Goal: Task Accomplishment & Management: Manage account settings

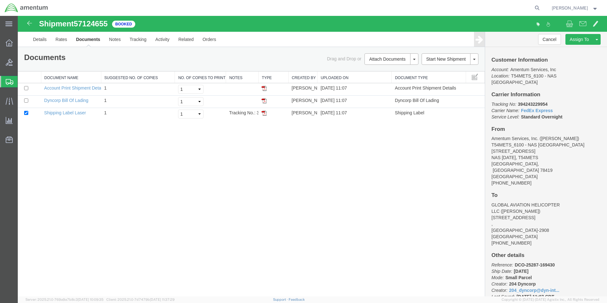
click at [8, 82] on icon at bounding box center [10, 82] width 8 height 6
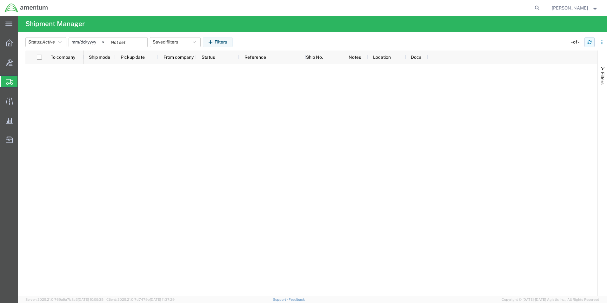
click at [592, 42] on icon "button" at bounding box center [590, 42] width 4 height 4
click at [590, 43] on icon "button" at bounding box center [590, 42] width 4 height 4
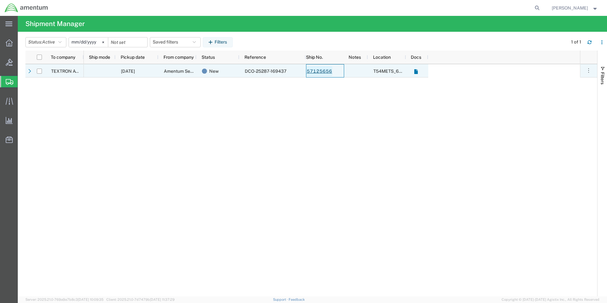
click at [318, 71] on link "57125656" at bounding box center [320, 71] width 26 height 10
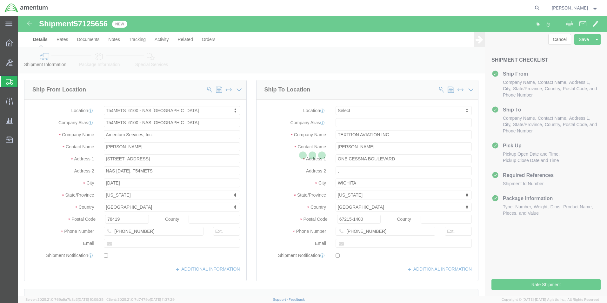
select select "67191"
select select
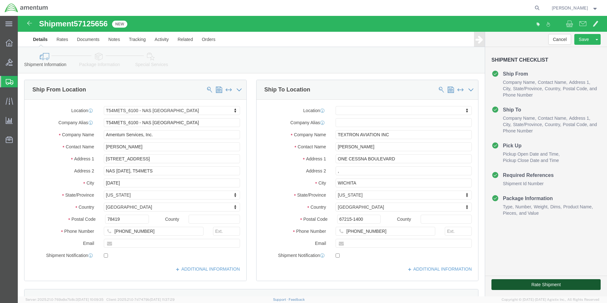
click button "Rate Shipment"
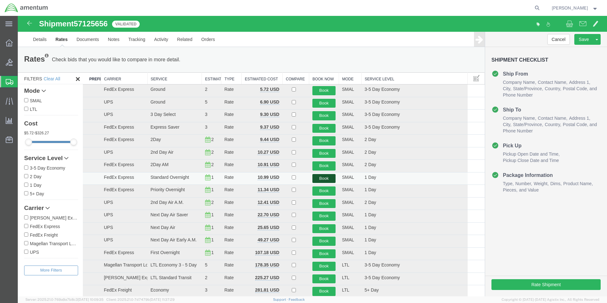
click at [320, 179] on button "Book" at bounding box center [325, 178] width 24 height 9
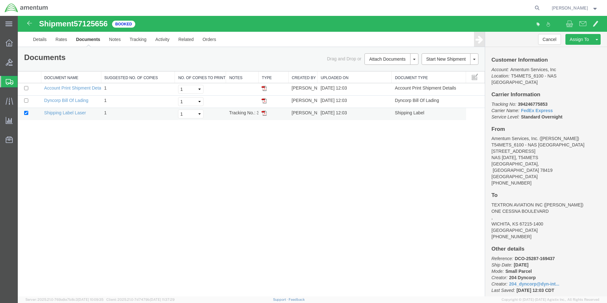
click at [261, 112] on td at bounding box center [274, 114] width 30 height 12
click at [265, 114] on img at bounding box center [264, 113] width 5 height 5
click at [5, 82] on div at bounding box center [9, 81] width 18 height 11
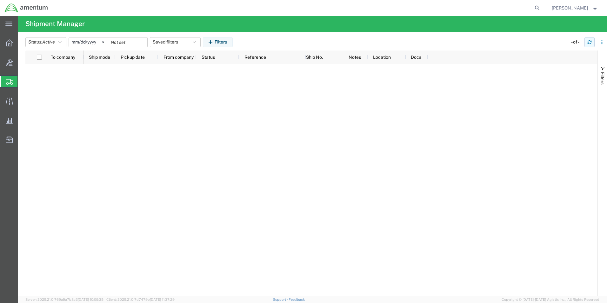
click at [586, 43] on button "button" at bounding box center [590, 42] width 10 height 10
click at [591, 43] on icon "button" at bounding box center [590, 42] width 4 height 4
click at [590, 40] on icon "button" at bounding box center [590, 42] width 4 height 4
click at [174, 160] on div at bounding box center [332, 180] width 497 height 232
drag, startPoint x: 588, startPoint y: 42, endPoint x: 584, endPoint y: 54, distance: 12.7
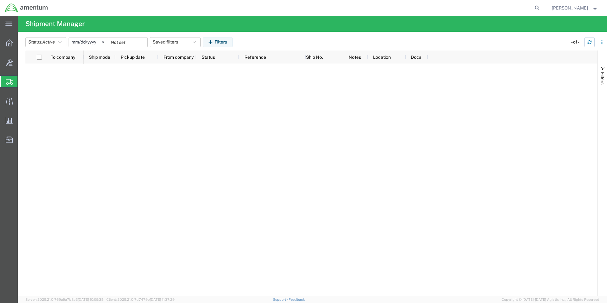
click at [588, 42] on icon "button" at bounding box center [590, 42] width 4 height 4
click at [589, 43] on icon "button" at bounding box center [590, 44] width 4 height 2
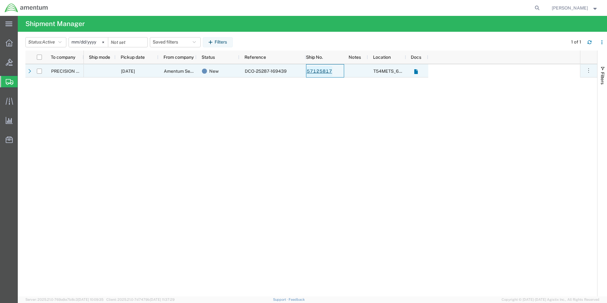
click at [324, 74] on link "57125817" at bounding box center [320, 71] width 26 height 10
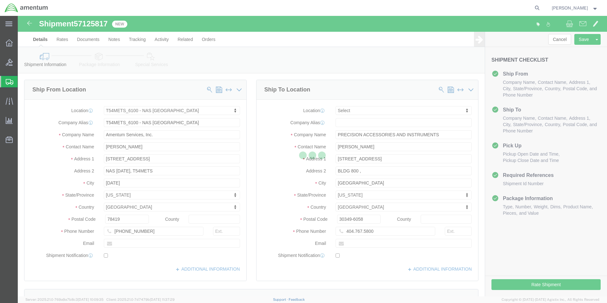
select select "67191"
select select
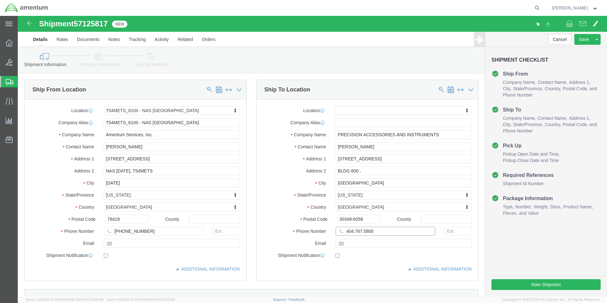
click input "404.767.5800"
click input "404-767.5800"
type input "[PHONE_NUMBER]"
click div "Shipment Checklist Ship From Company Name Contact Name Address 1 City State/Pro…"
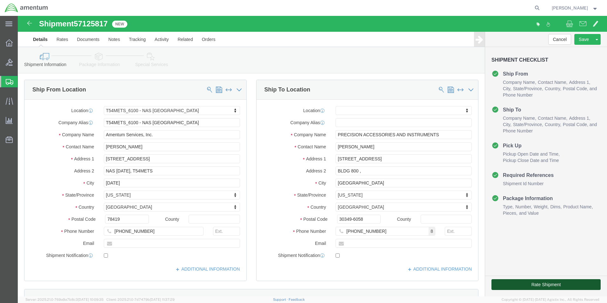
click button "Rate Shipment"
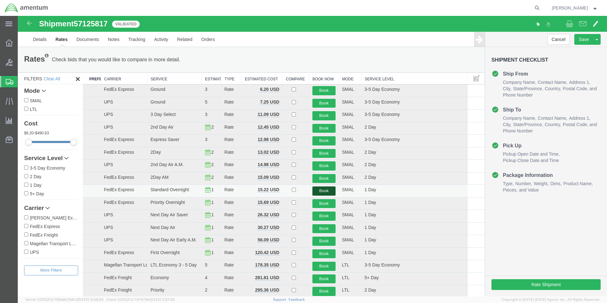
click at [327, 191] on button "Book" at bounding box center [325, 190] width 24 height 9
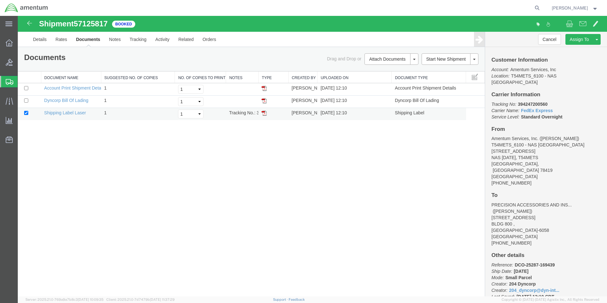
click at [264, 113] on img at bounding box center [264, 113] width 5 height 5
click at [9, 82] on icon at bounding box center [10, 82] width 8 height 6
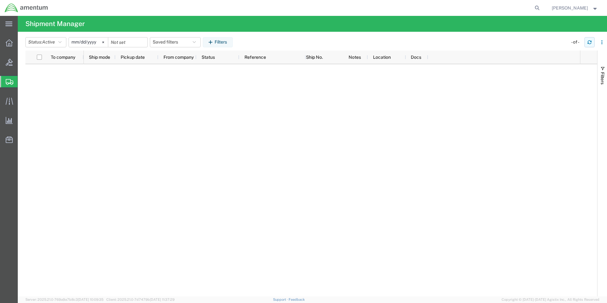
click at [590, 42] on icon "button" at bounding box center [590, 42] width 4 height 4
click at [591, 42] on icon "button" at bounding box center [590, 42] width 4 height 4
click at [586, 45] on button "button" at bounding box center [590, 42] width 10 height 10
click at [587, 42] on button "button" at bounding box center [590, 42] width 10 height 10
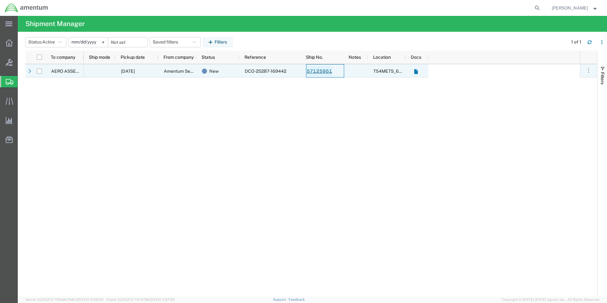
click at [321, 70] on link "57125951" at bounding box center [320, 71] width 26 height 10
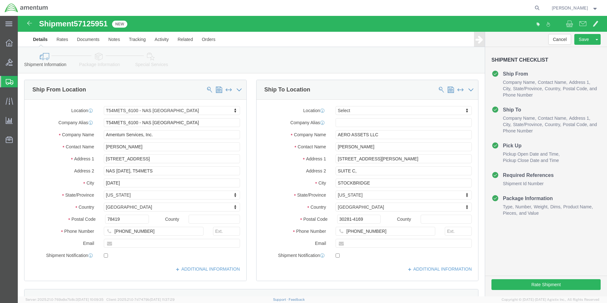
select select "67191"
select select
click input "AERO ASSETS LLC"
type input "A"
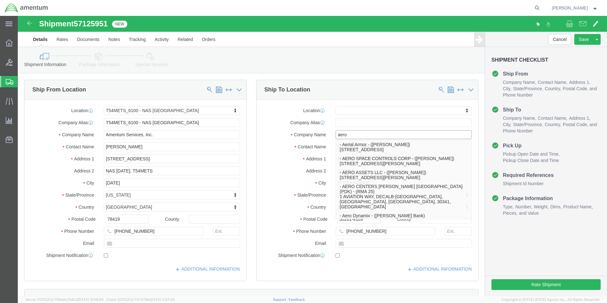
type input "aerom"
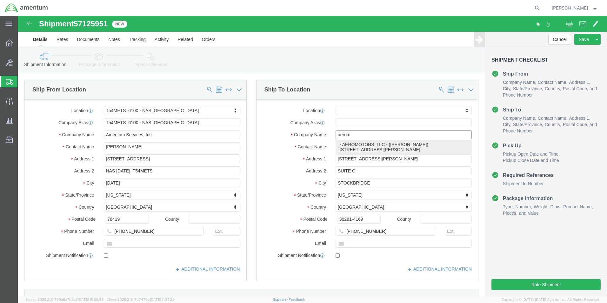
click p "- AEROMOTORS, LLC - ([PERSON_NAME]) [STREET_ADDRESS][PERSON_NAME]"
select select
type input "[STREET_ADDRESS][PERSON_NAME]"
type input "53522"
type input "AEROMOTORS, LLC"
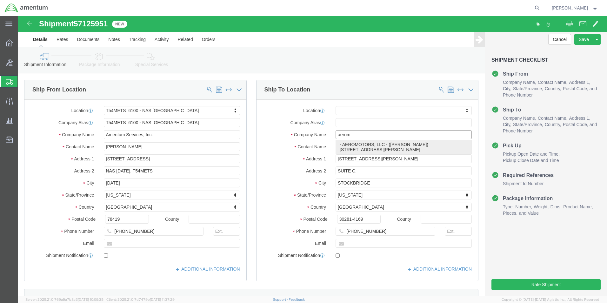
type input "[PERSON_NAME]"
type input "BROWNTOWN"
select select "WI"
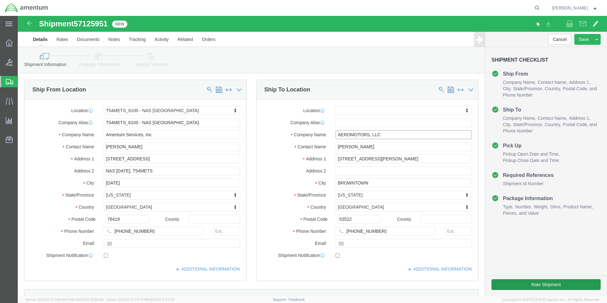
type input "AEROMOTORS, LLC"
click button "Rate Shipment"
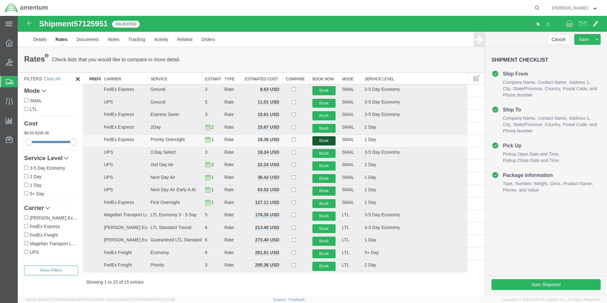
click at [318, 140] on button "Book" at bounding box center [325, 140] width 24 height 9
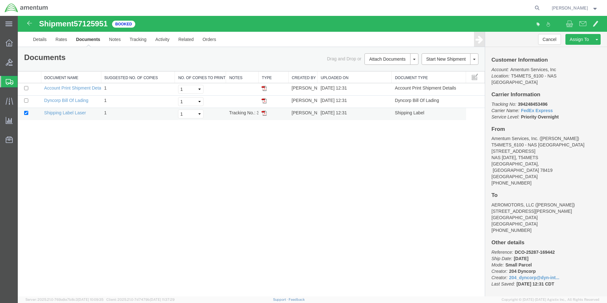
click at [265, 114] on img at bounding box center [264, 113] width 5 height 5
click at [9, 83] on icon at bounding box center [10, 82] width 8 height 6
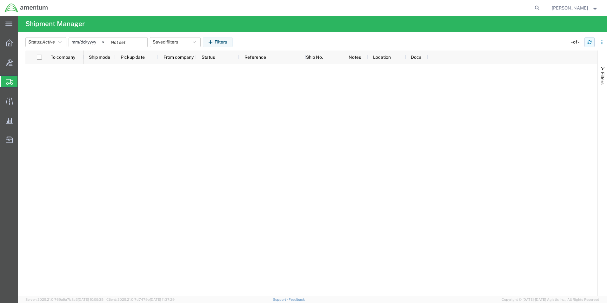
click at [592, 44] on icon "button" at bounding box center [590, 42] width 4 height 4
click at [587, 41] on button "button" at bounding box center [590, 42] width 10 height 10
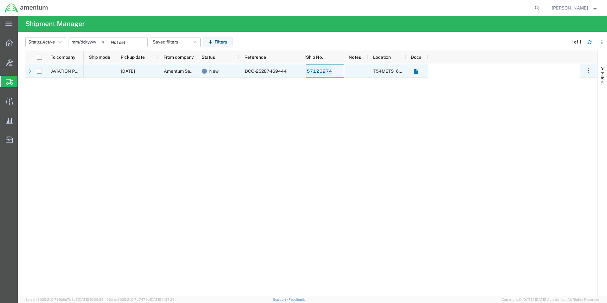
click at [318, 72] on link "57126274" at bounding box center [320, 71] width 26 height 10
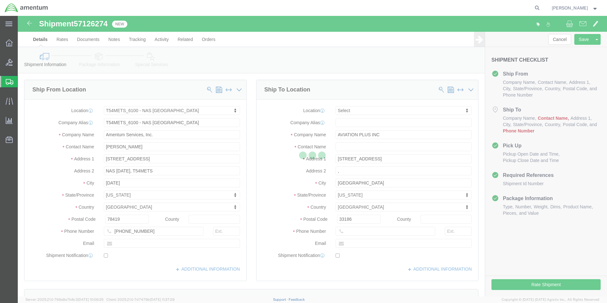
select select "67191"
select select
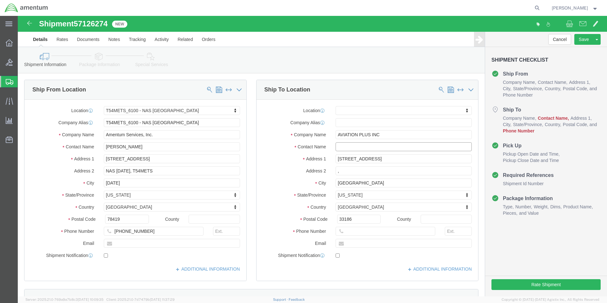
click input "text"
type input "edd"
click p "- AVIATION PLUS INC - ([PERSON_NAME]) [STREET_ADDRESS]"
select select
type input "[PHONE_NUMBER]"
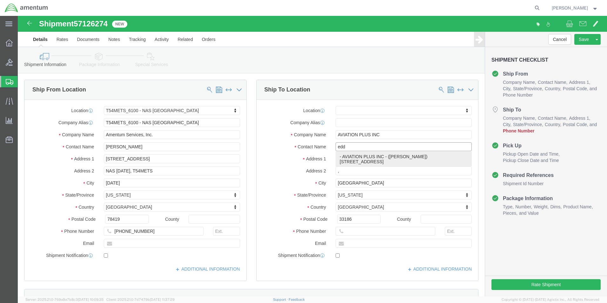
type input "[PERSON_NAME]"
select select "FL"
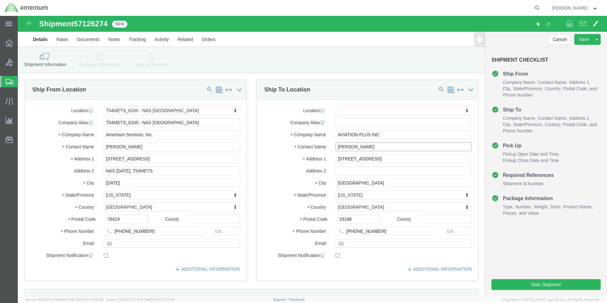
type input "[PERSON_NAME]"
click div "Shipment Checklist Ship From Company Name Contact Name Address 1 City State/Pro…"
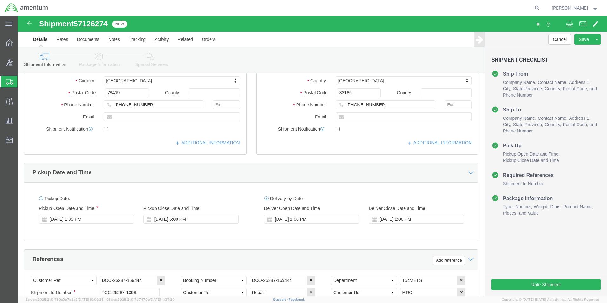
scroll to position [127, 0]
click button "Rate Shipment"
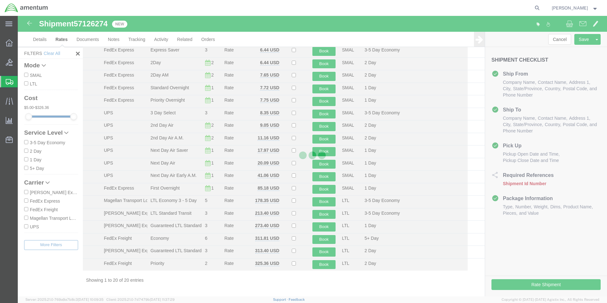
scroll to position [52, 0]
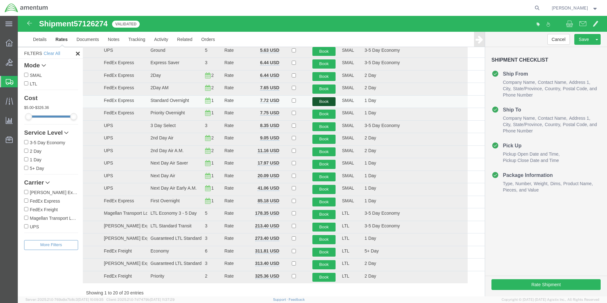
click at [325, 102] on button "Book" at bounding box center [325, 101] width 24 height 9
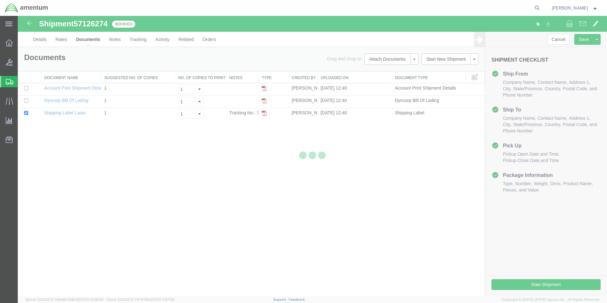
scroll to position [0, 0]
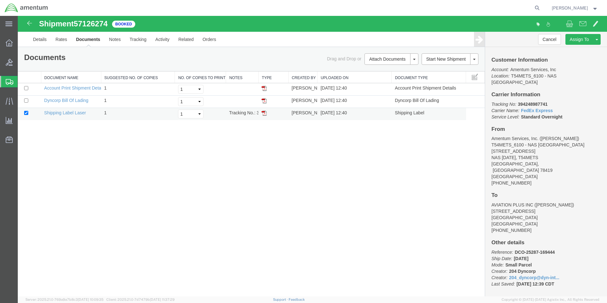
click at [264, 115] on img at bounding box center [264, 113] width 5 height 5
drag, startPoint x: 7, startPoint y: 82, endPoint x: 83, endPoint y: 3, distance: 109.6
click at [7, 82] on icon at bounding box center [10, 82] width 8 height 6
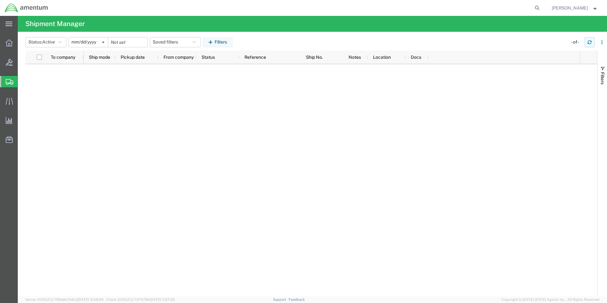
click at [588, 44] on icon "button" at bounding box center [590, 42] width 4 height 4
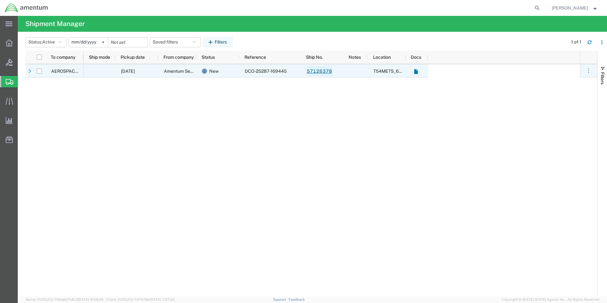
click at [322, 71] on link "57126378" at bounding box center [320, 71] width 26 height 10
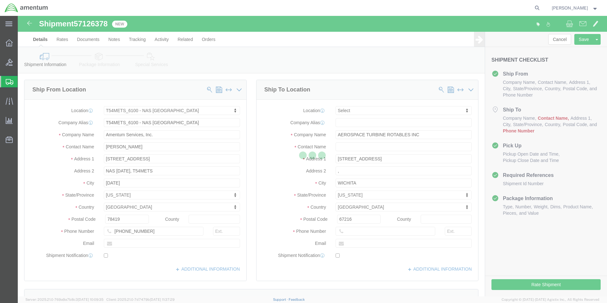
select select "67191"
select select
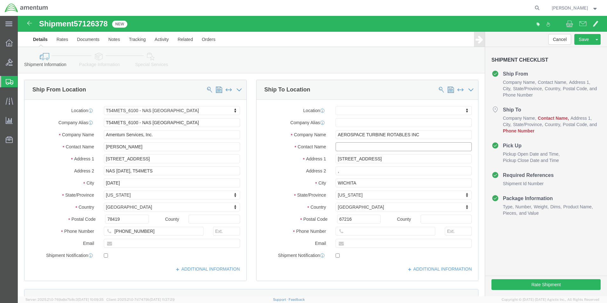
click input "text"
click div "Ship To Location"
click input "aar"
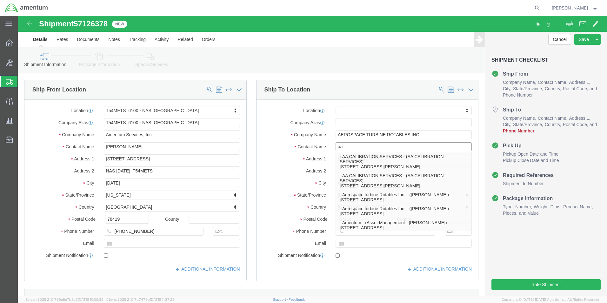
type input "a"
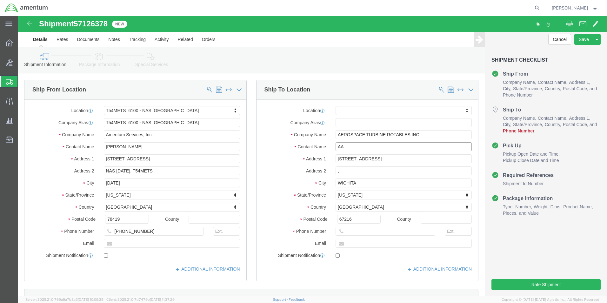
type input "AAR"
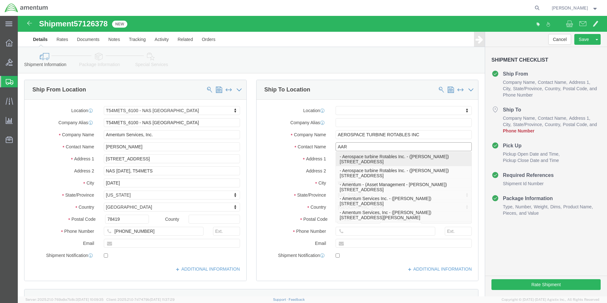
click p "- Aerospace turbine Rotables Inc. - ([PERSON_NAME]) [STREET_ADDRESS]"
select select
type input "[STREET_ADDRESS]"
type input "67216-2430"
type input "[PHONE_NUMBER]"
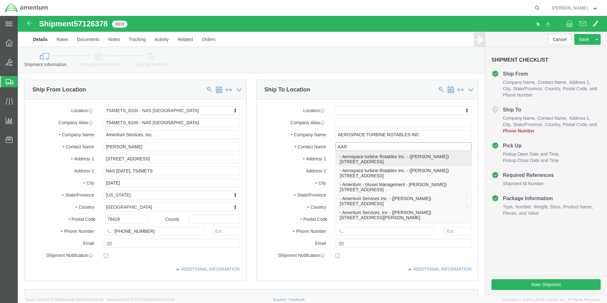
type input "Aerospace turbine Rotables Inc."
type input "[PERSON_NAME]"
type input "Wichita"
select select "KS"
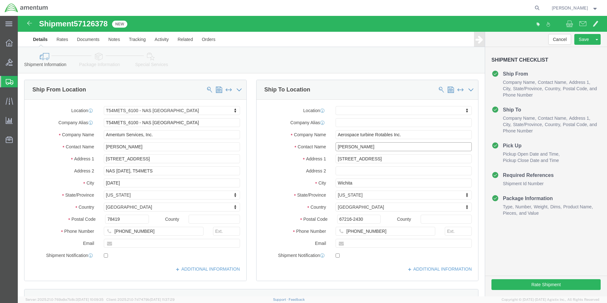
type input "[PERSON_NAME]"
click div "Cancel Save Assign To Clone Shipment Save As Template Shipment Checklist Ship F…"
click button "Rate Shipment"
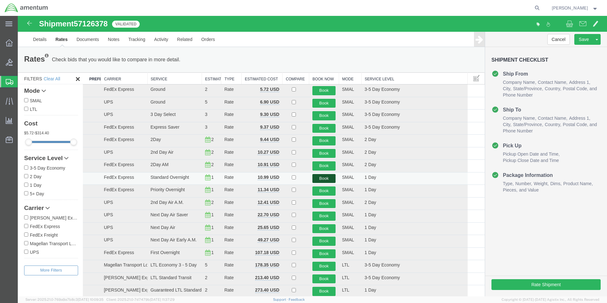
click at [321, 179] on button "Book" at bounding box center [325, 178] width 24 height 9
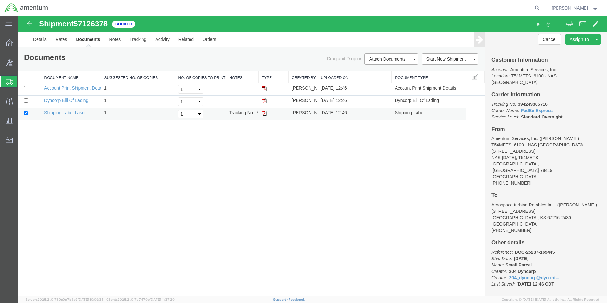
click at [266, 115] on img at bounding box center [264, 113] width 5 height 5
click at [9, 83] on icon at bounding box center [10, 82] width 8 height 6
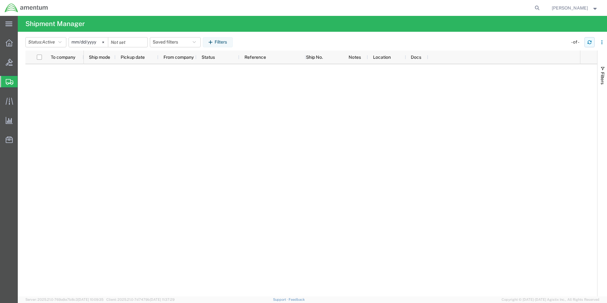
click at [592, 42] on button "button" at bounding box center [590, 42] width 10 height 10
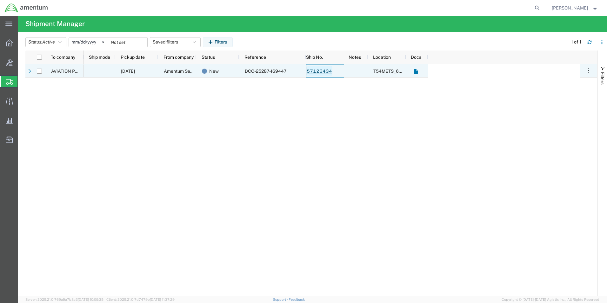
click at [312, 73] on link "57126434" at bounding box center [320, 71] width 26 height 10
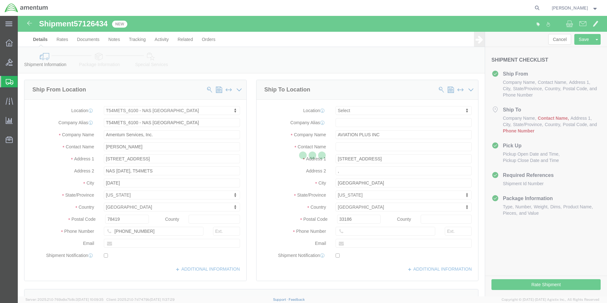
select select "67191"
select select
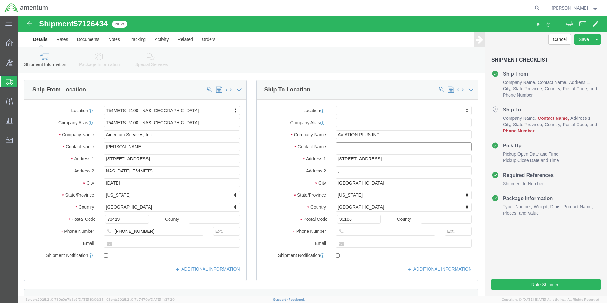
click input "text"
type input "EDD"
click p "- AVIATION PLUS INC - ([PERSON_NAME]) [STREET_ADDRESS]"
select select
type input "[PHONE_NUMBER]"
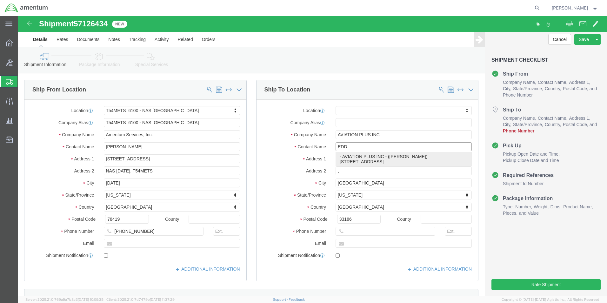
type input "[PERSON_NAME]"
select select "FL"
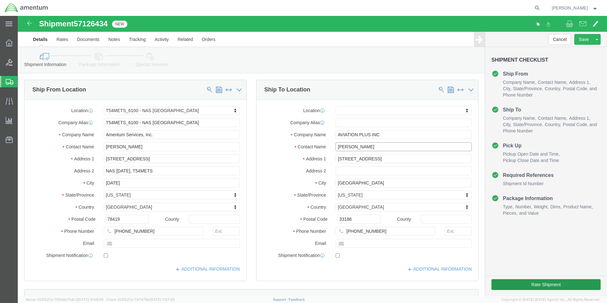
type input "[PERSON_NAME]"
click button "Rate Shipment"
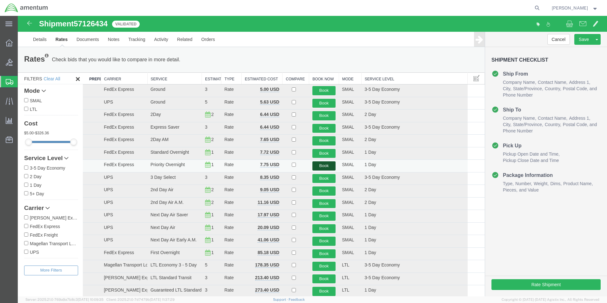
click at [324, 166] on button "Book" at bounding box center [325, 165] width 24 height 9
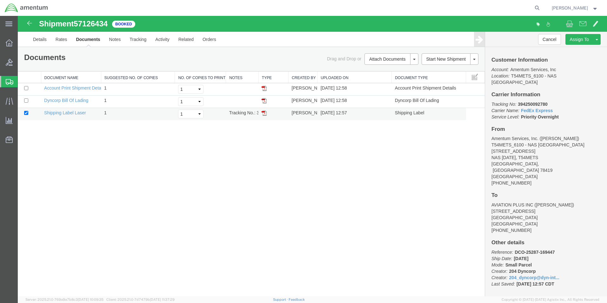
drag, startPoint x: 263, startPoint y: 114, endPoint x: 291, endPoint y: 111, distance: 27.8
click at [263, 114] on img at bounding box center [264, 113] width 5 height 5
drag, startPoint x: 265, startPoint y: 114, endPoint x: 291, endPoint y: 103, distance: 28.9
click at [265, 114] on img at bounding box center [264, 113] width 5 height 5
click at [7, 81] on icon at bounding box center [10, 82] width 8 height 6
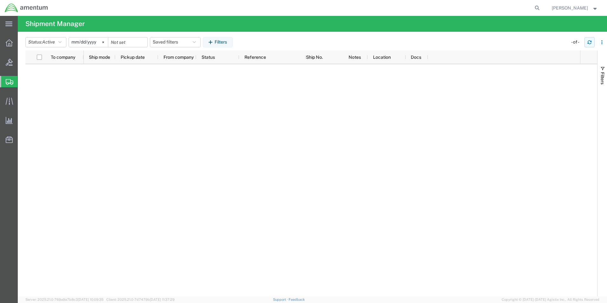
click at [592, 43] on icon "button" at bounding box center [590, 44] width 4 height 2
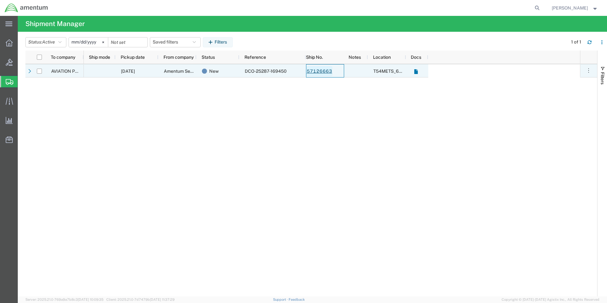
click at [320, 71] on link "57126663" at bounding box center [320, 71] width 26 height 10
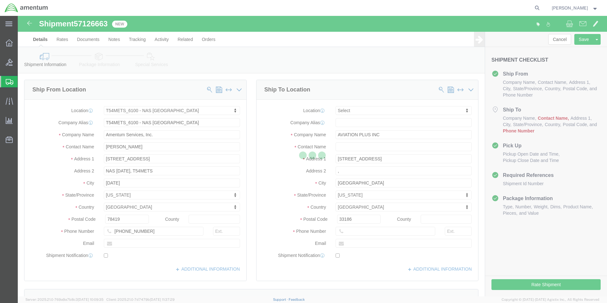
click at [350, 146] on div at bounding box center [313, 156] width 590 height 281
select select "67191"
select select
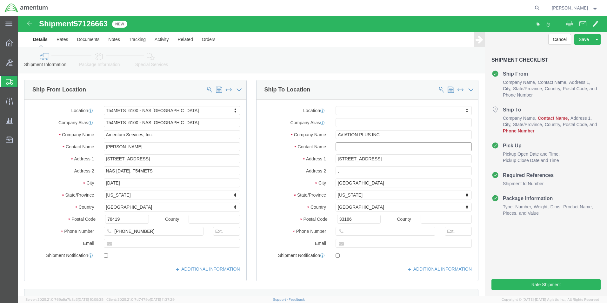
click input "text"
type input "EDD"
click p "- AVIATION PLUS INC - ([PERSON_NAME]) [STREET_ADDRESS]"
select select
type input "[PHONE_NUMBER]"
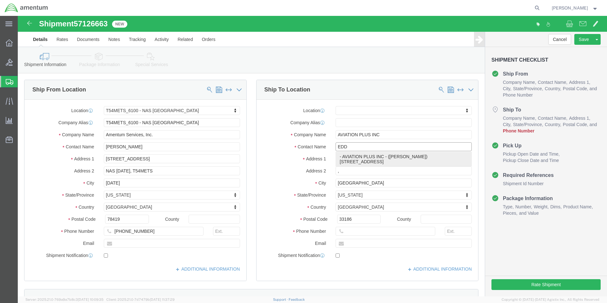
type input "[PERSON_NAME]"
select select "FL"
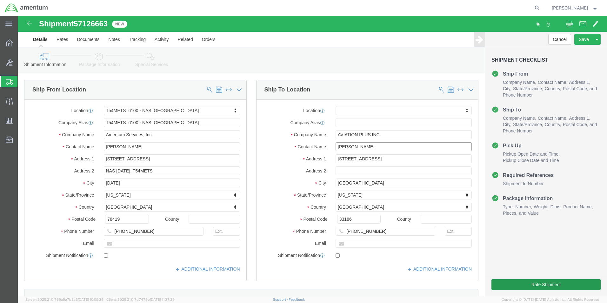
type input "[PERSON_NAME]"
click button "Rate Shipment"
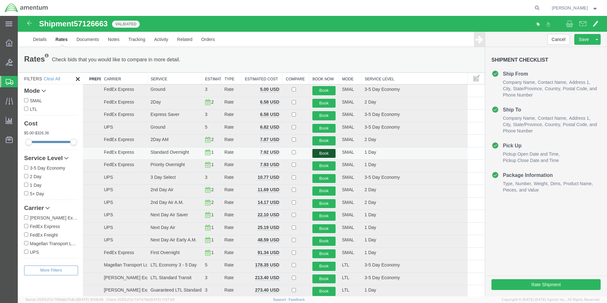
click at [320, 154] on button "Book" at bounding box center [325, 153] width 24 height 9
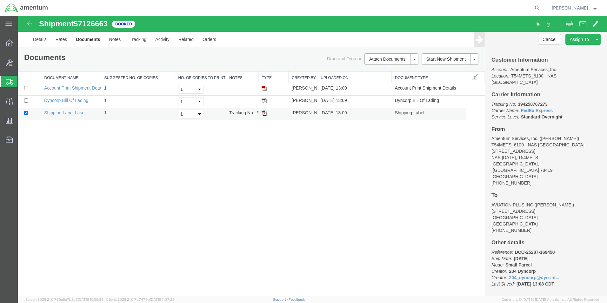
click at [264, 112] on img at bounding box center [264, 113] width 5 height 5
click at [12, 80] on icon at bounding box center [10, 82] width 8 height 6
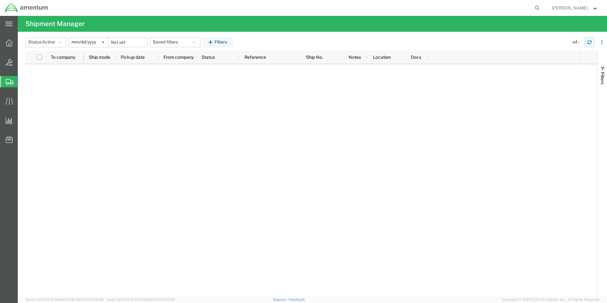
click at [590, 43] on icon "button" at bounding box center [590, 42] width 4 height 4
click at [589, 44] on icon "button" at bounding box center [590, 44] width 4 height 2
click at [589, 44] on button "button" at bounding box center [590, 42] width 10 height 10
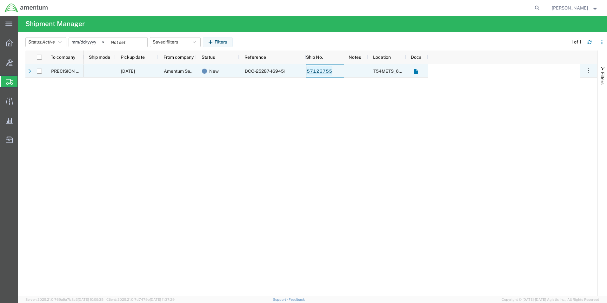
click at [323, 71] on link "57126755" at bounding box center [320, 71] width 26 height 10
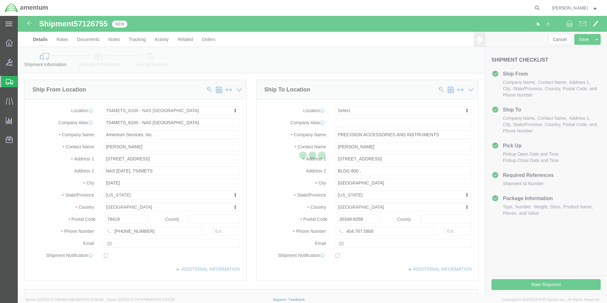
select select "67191"
select select
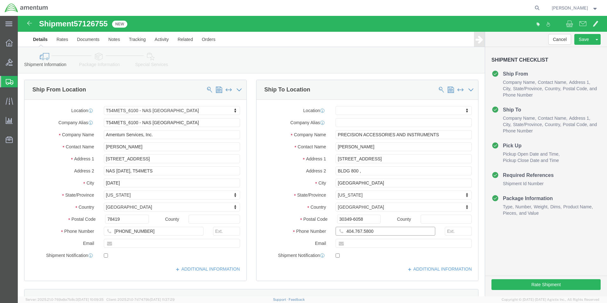
click input "404.767.5800"
click input "404-767.5800"
type input "[PHONE_NUMBER]"
click button "Rate Shipment"
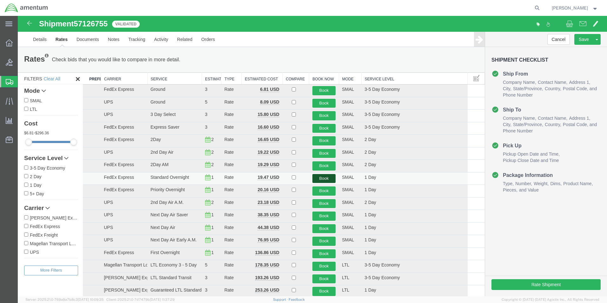
click at [319, 179] on button "Book" at bounding box center [325, 178] width 24 height 9
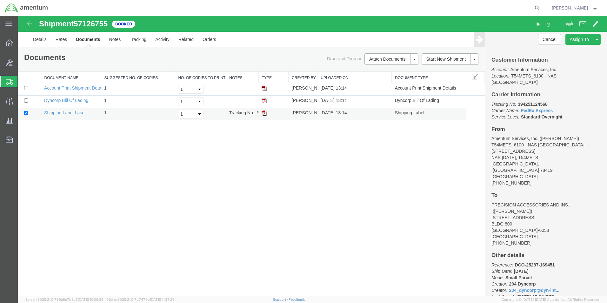
click at [266, 114] on img at bounding box center [264, 113] width 5 height 5
click at [9, 80] on icon at bounding box center [10, 82] width 8 height 6
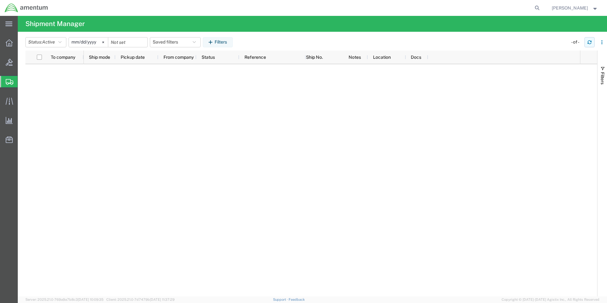
click at [591, 43] on icon "button" at bounding box center [590, 42] width 4 height 4
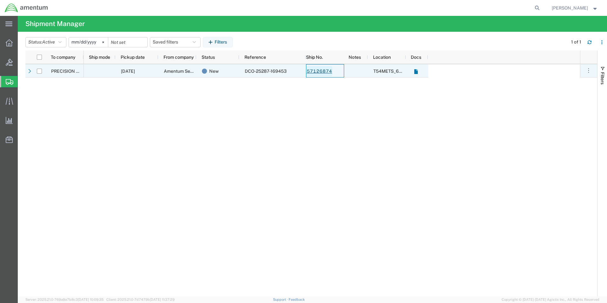
click at [315, 72] on link "57126874" at bounding box center [320, 71] width 26 height 10
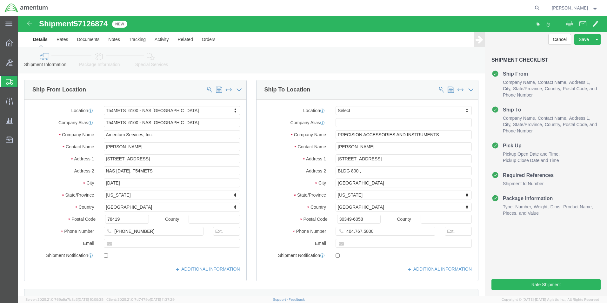
select select "67191"
select select
click input "404.767.5800"
click input "404-767.5800"
type input "[PHONE_NUMBER]"
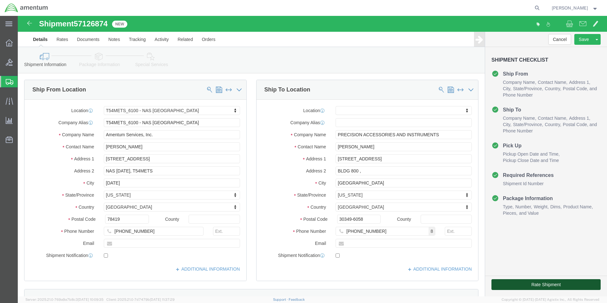
click button "Rate Shipment"
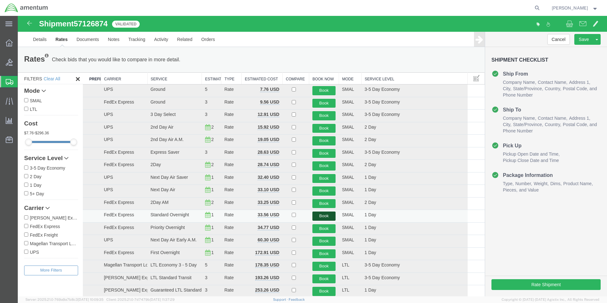
click at [329, 217] on button "Book" at bounding box center [325, 216] width 24 height 9
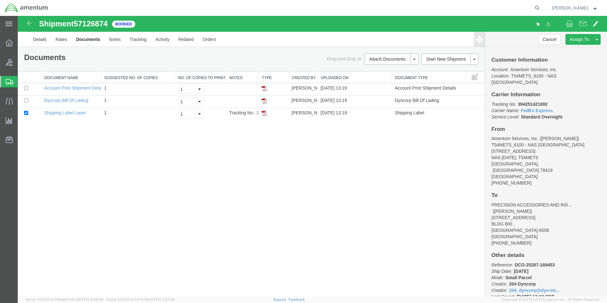
drag, startPoint x: 263, startPoint y: 115, endPoint x: 266, endPoint y: 124, distance: 9.0
click at [263, 115] on img at bounding box center [264, 113] width 5 height 5
drag, startPoint x: 4, startPoint y: 81, endPoint x: 76, endPoint y: 3, distance: 105.9
click at [4, 81] on div at bounding box center [9, 81] width 18 height 11
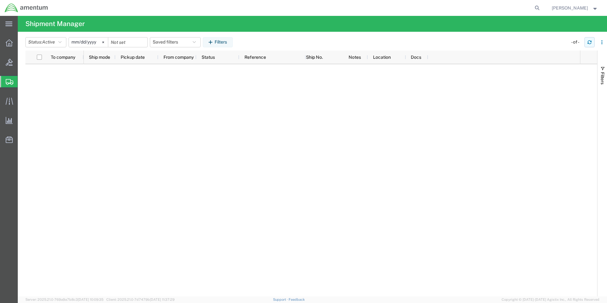
click at [589, 42] on icon "button" at bounding box center [590, 42] width 4 height 4
drag, startPoint x: 587, startPoint y: 42, endPoint x: 585, endPoint y: 46, distance: 3.8
click at [586, 45] on button "button" at bounding box center [590, 42] width 10 height 10
click at [586, 43] on button "button" at bounding box center [590, 42] width 10 height 10
click at [587, 42] on button "button" at bounding box center [590, 42] width 10 height 10
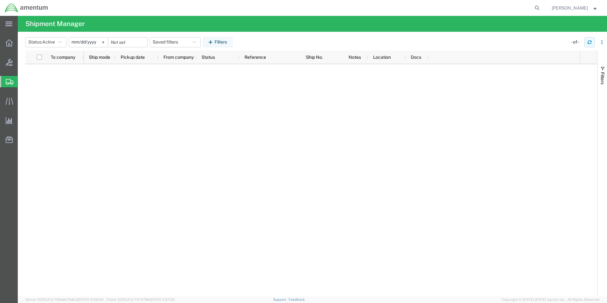
click at [592, 43] on button "button" at bounding box center [590, 42] width 10 height 10
click at [590, 44] on button "button" at bounding box center [590, 42] width 10 height 10
click at [587, 40] on button "button" at bounding box center [590, 42] width 10 height 10
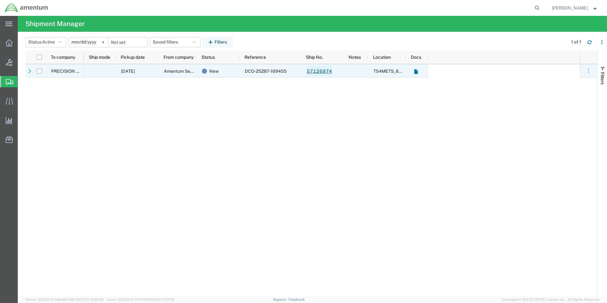
click at [328, 71] on link "57126974" at bounding box center [320, 71] width 26 height 10
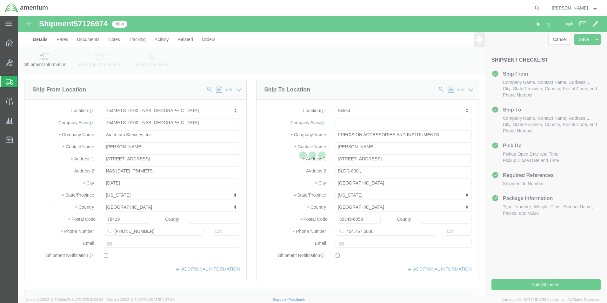
select select "67191"
select select
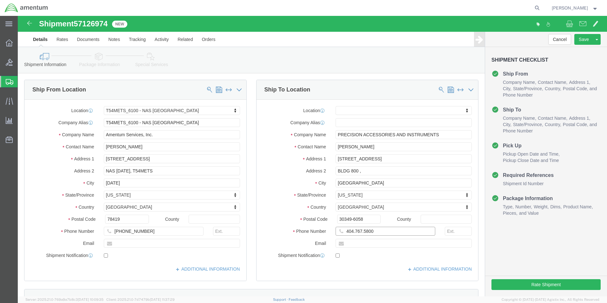
click input "404.767.5800"
click input "404-767.5800"
type input "[PHONE_NUMBER]"
click div "Cancel Save Assign To Clone Shipment Save As Template Shipment Checklist Ship F…"
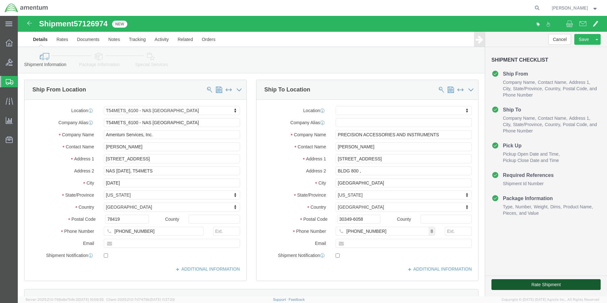
click button "Rate Shipment"
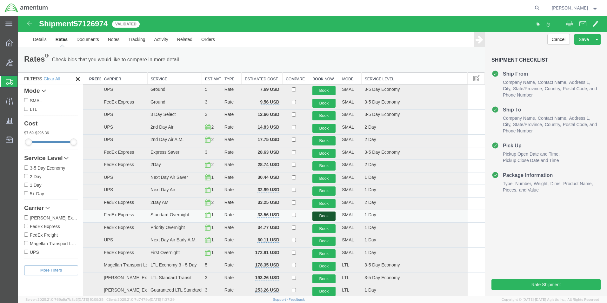
click at [320, 218] on button "Book" at bounding box center [325, 216] width 24 height 9
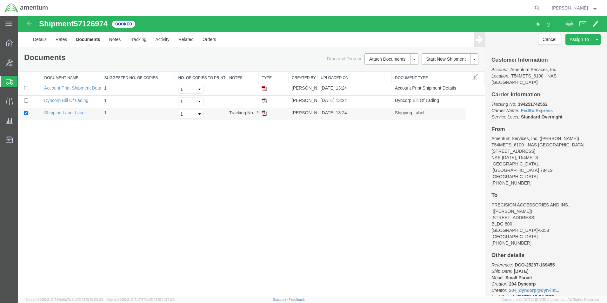
click at [264, 113] on img at bounding box center [264, 113] width 5 height 5
click at [6, 80] on icon at bounding box center [10, 82] width 8 height 6
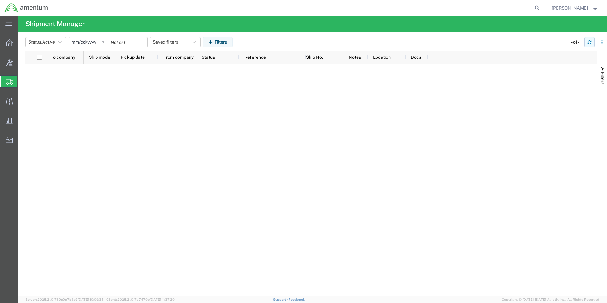
click at [589, 43] on icon "button" at bounding box center [590, 44] width 4 height 2
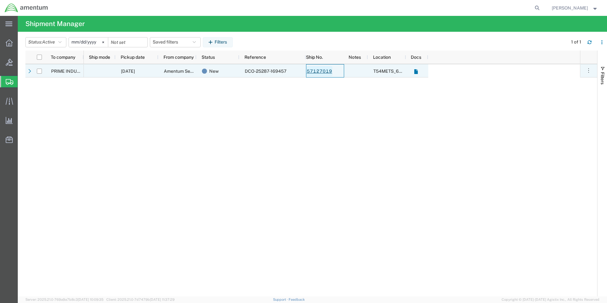
click at [325, 72] on link "57127019" at bounding box center [320, 71] width 26 height 10
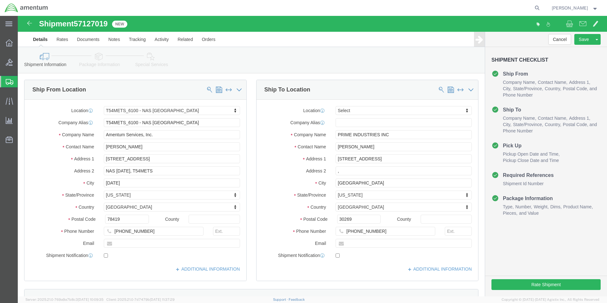
select select "67191"
select select
click button "Rate Shipment"
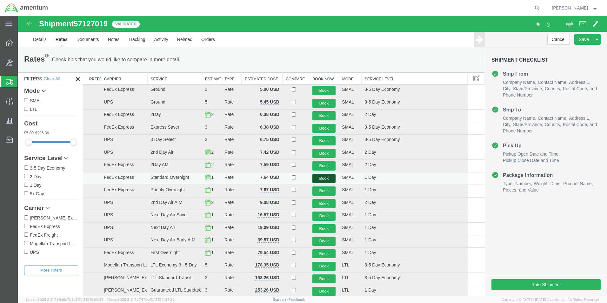
click at [327, 177] on button "Book" at bounding box center [325, 178] width 24 height 9
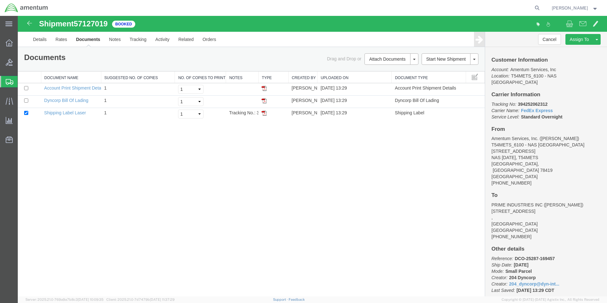
drag, startPoint x: 265, startPoint y: 113, endPoint x: 262, endPoint y: 125, distance: 11.7
click at [265, 113] on img at bounding box center [264, 113] width 5 height 5
click at [9, 83] on icon at bounding box center [10, 82] width 8 height 6
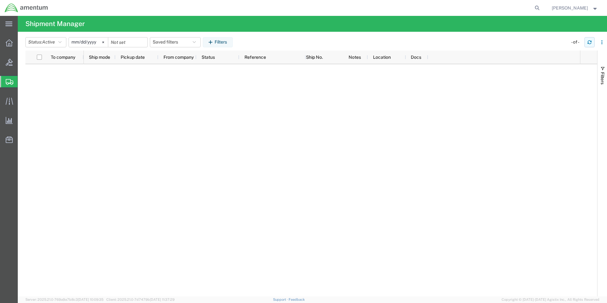
click at [593, 43] on button "button" at bounding box center [590, 42] width 10 height 10
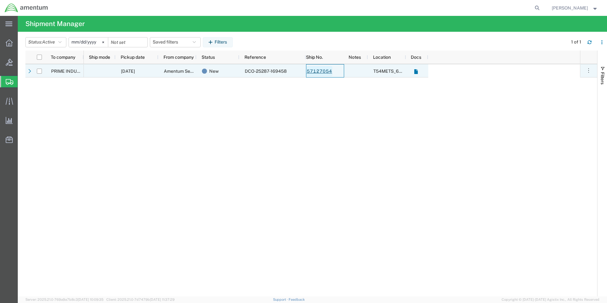
click at [321, 71] on link "57127054" at bounding box center [320, 71] width 26 height 10
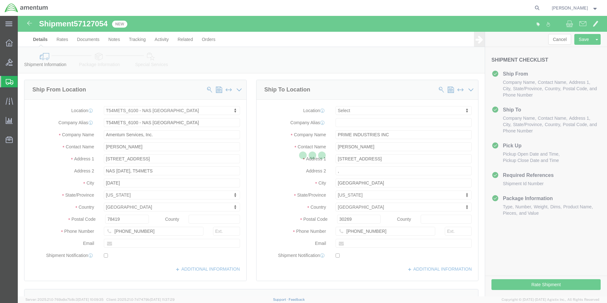
select select "67191"
select select
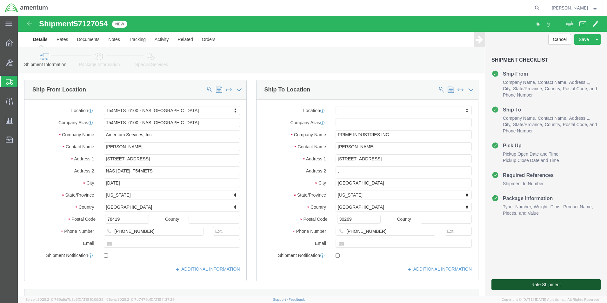
click button "Rate Shipment"
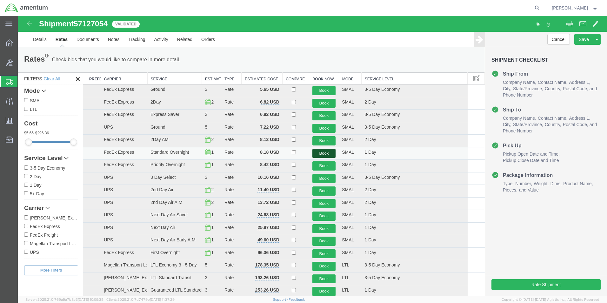
click at [321, 154] on button "Book" at bounding box center [325, 153] width 24 height 9
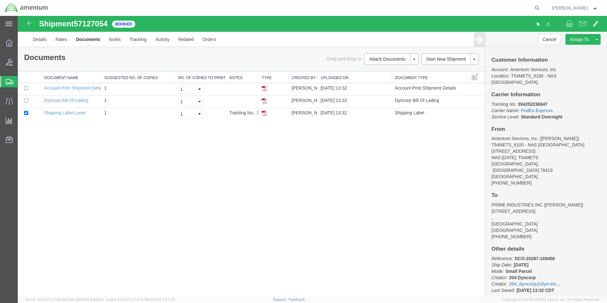
drag, startPoint x: 263, startPoint y: 114, endPoint x: 269, endPoint y: 121, distance: 9.7
click at [263, 114] on img at bounding box center [264, 113] width 5 height 5
drag, startPoint x: 6, startPoint y: 81, endPoint x: 74, endPoint y: 1, distance: 104.5
click at [6, 81] on icon at bounding box center [10, 82] width 8 height 6
